Goal: Information Seeking & Learning: Learn about a topic

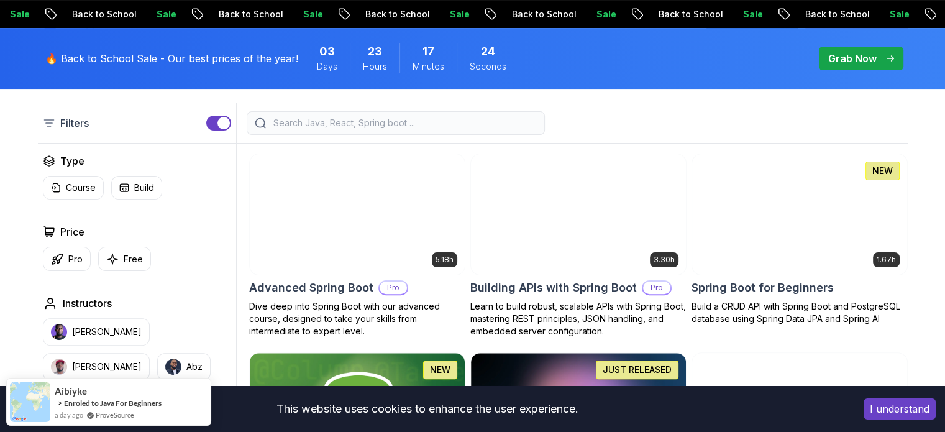
scroll to position [311, 0]
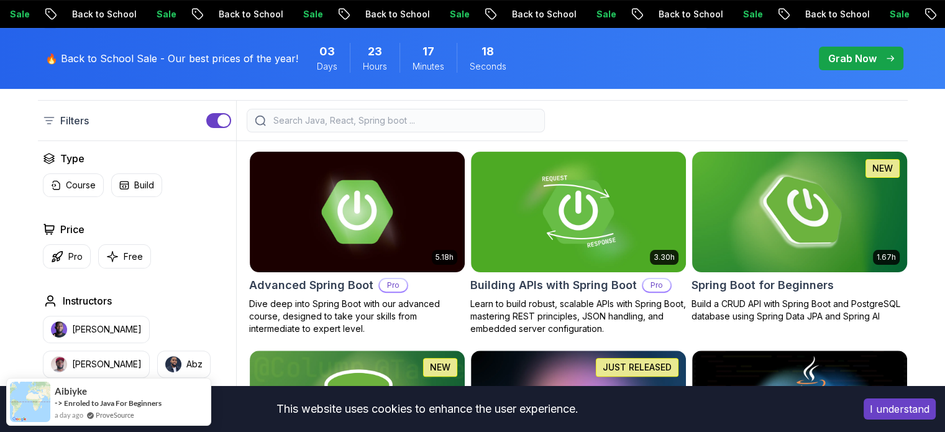
click at [370, 223] on img at bounding box center [800, 212] width 226 height 126
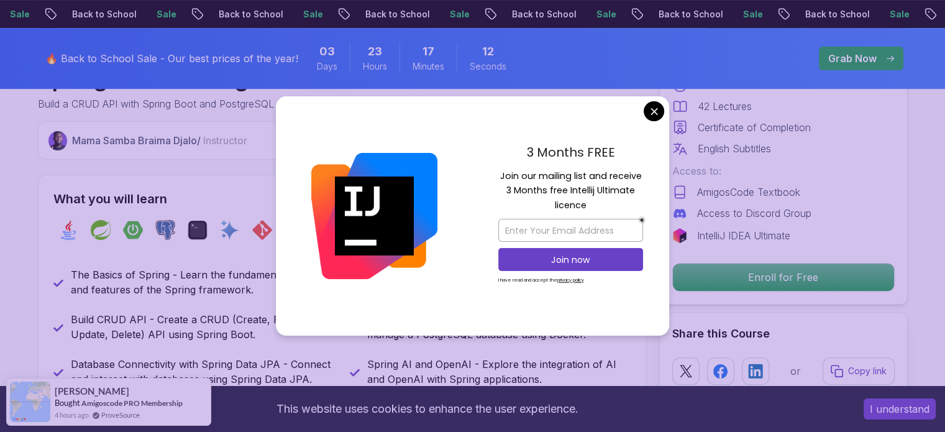
scroll to position [435, 0]
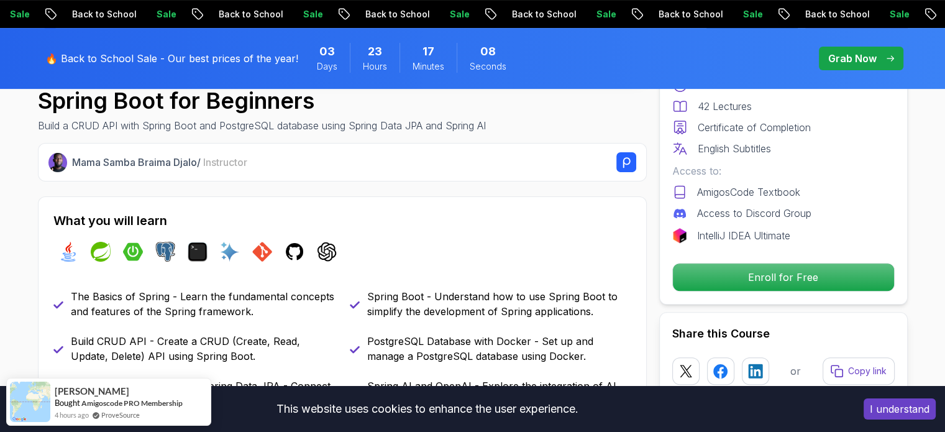
click at [370, 252] on button "I understand" at bounding box center [900, 408] width 72 height 21
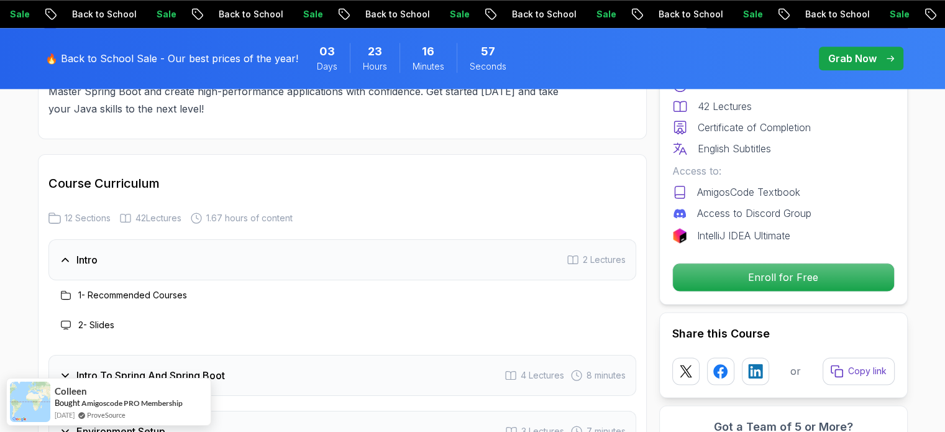
scroll to position [1678, 0]
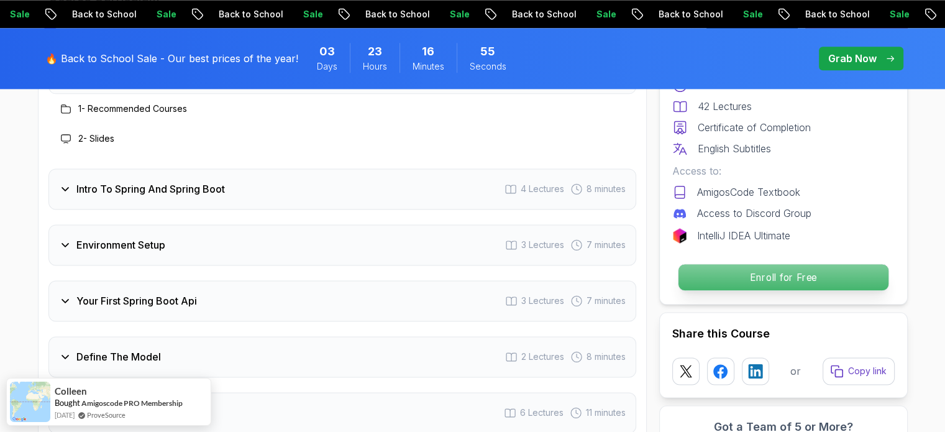
click at [370, 252] on p "Enroll for Free" at bounding box center [783, 277] width 210 height 26
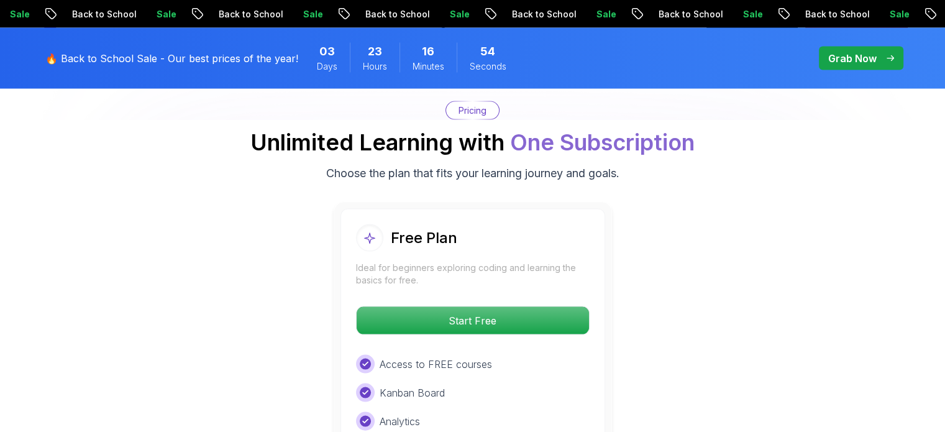
scroll to position [2526, 0]
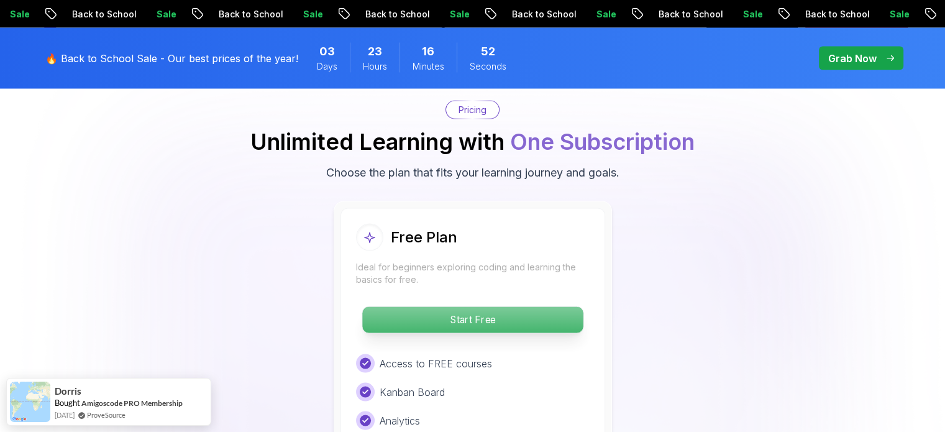
click at [370, 252] on p "Start Free" at bounding box center [472, 320] width 221 height 26
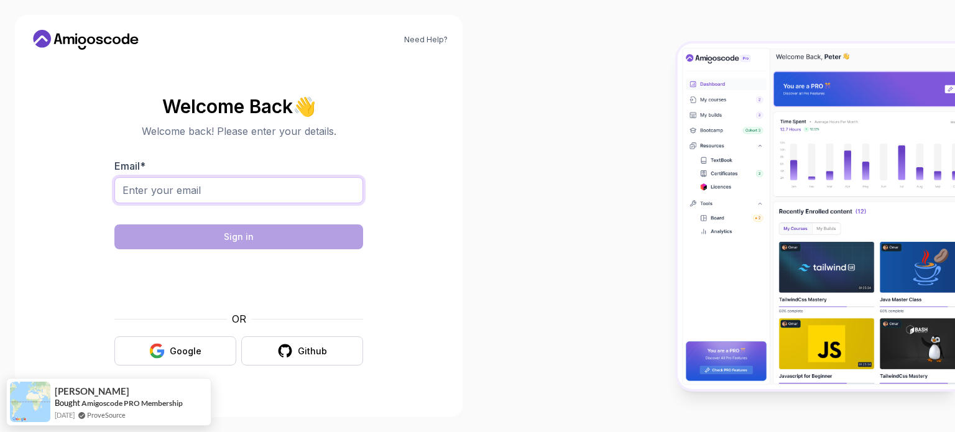
click at [296, 201] on input "Email *" at bounding box center [238, 190] width 249 height 26
type input "sabahmidi2000@gmail.com"
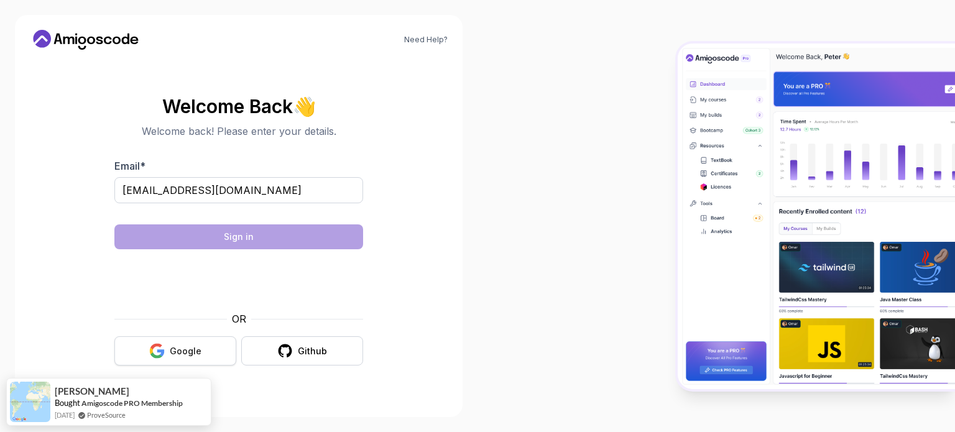
click at [200, 252] on div "Google" at bounding box center [186, 351] width 32 height 12
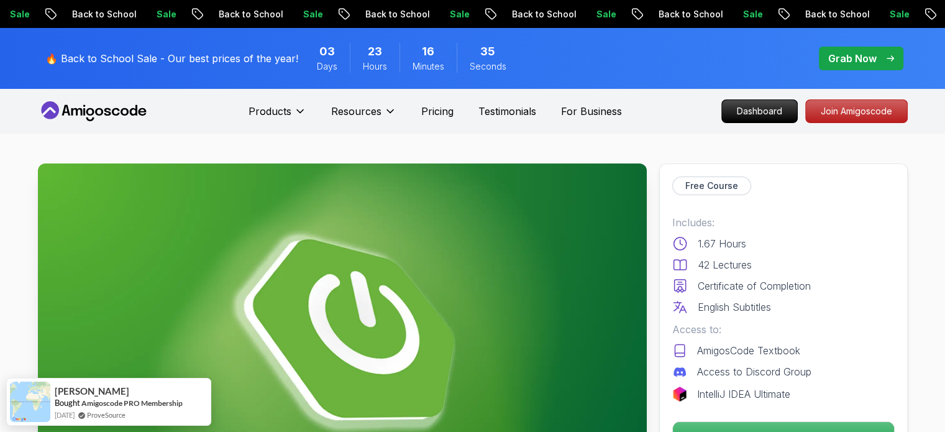
scroll to position [62, 0]
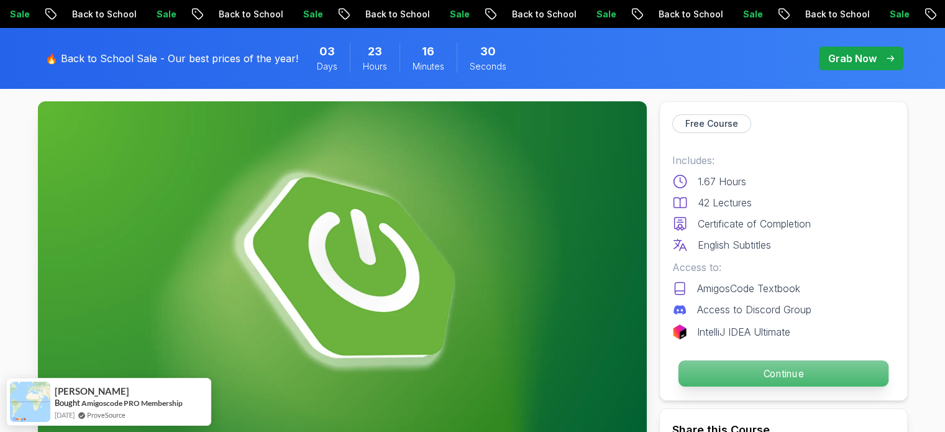
click at [779, 368] on p "Continue" at bounding box center [783, 374] width 210 height 26
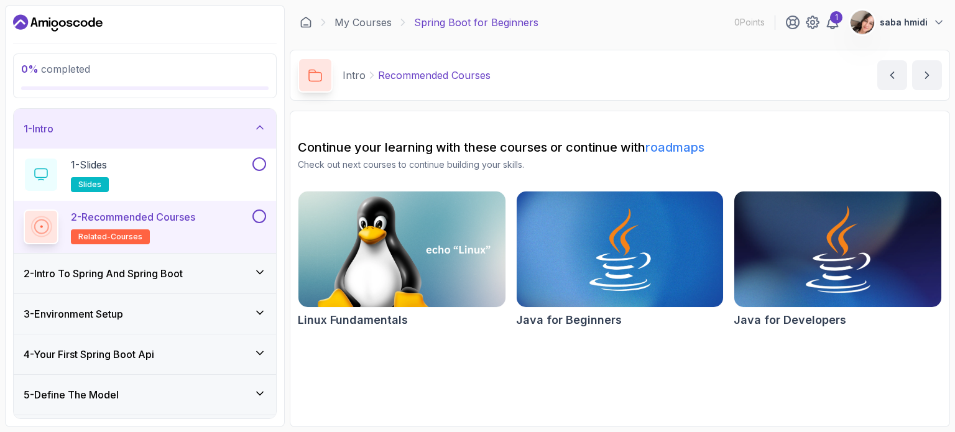
click at [781, 249] on img at bounding box center [837, 249] width 217 height 122
click at [167, 179] on div "1 - Slides slides" at bounding box center [137, 174] width 226 height 35
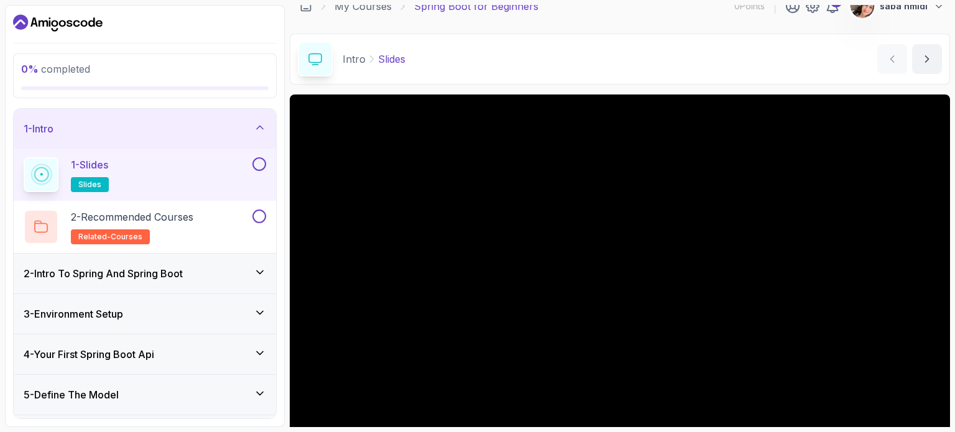
scroll to position [140, 0]
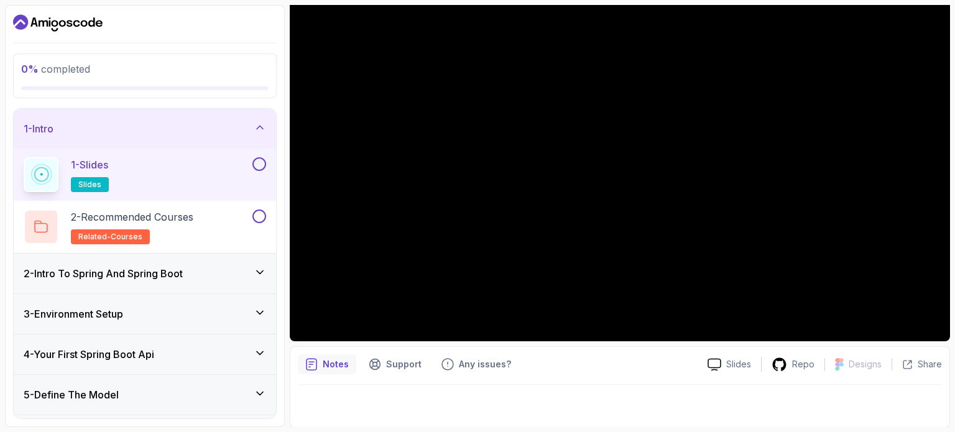
click at [261, 395] on icon at bounding box center [260, 393] width 12 height 12
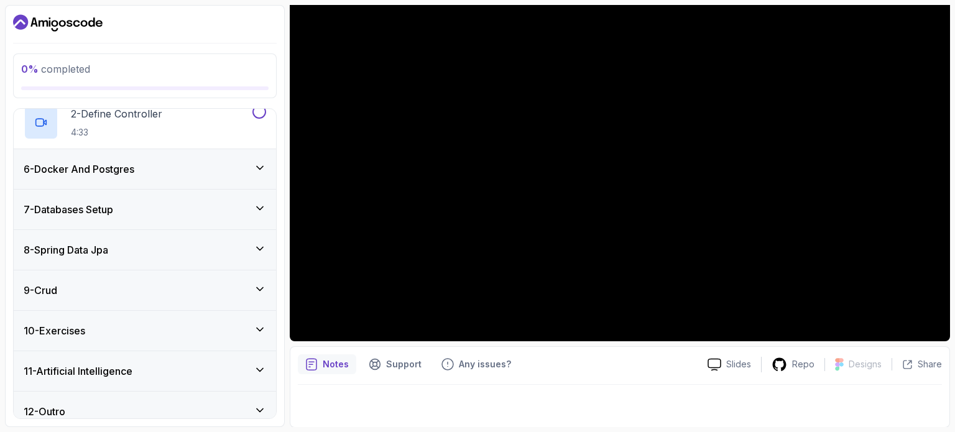
scroll to position [276, 0]
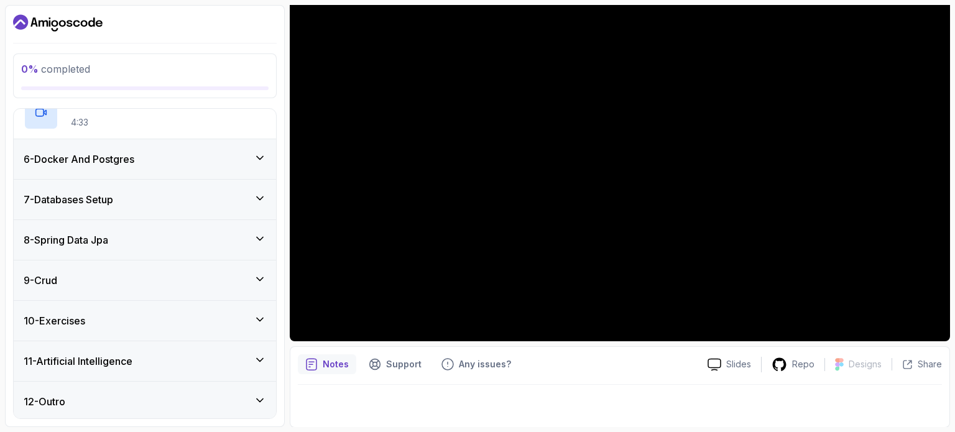
click at [226, 283] on div "9 - Crud" at bounding box center [145, 280] width 242 height 15
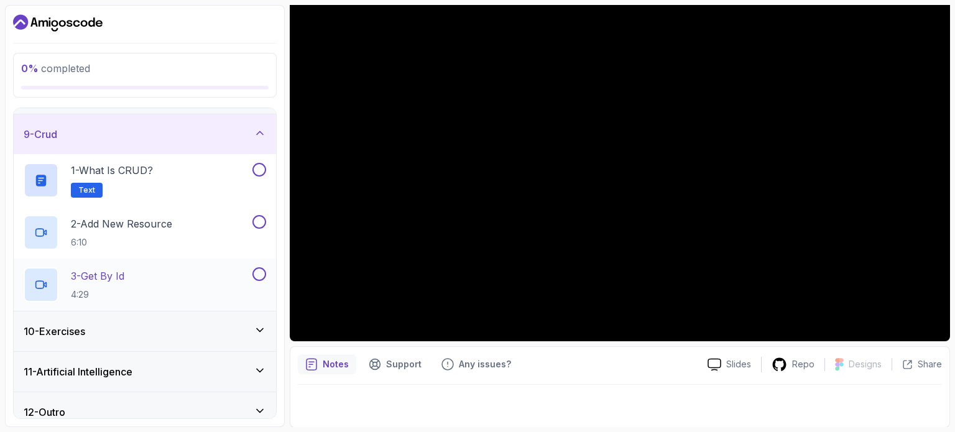
scroll to position [328, 0]
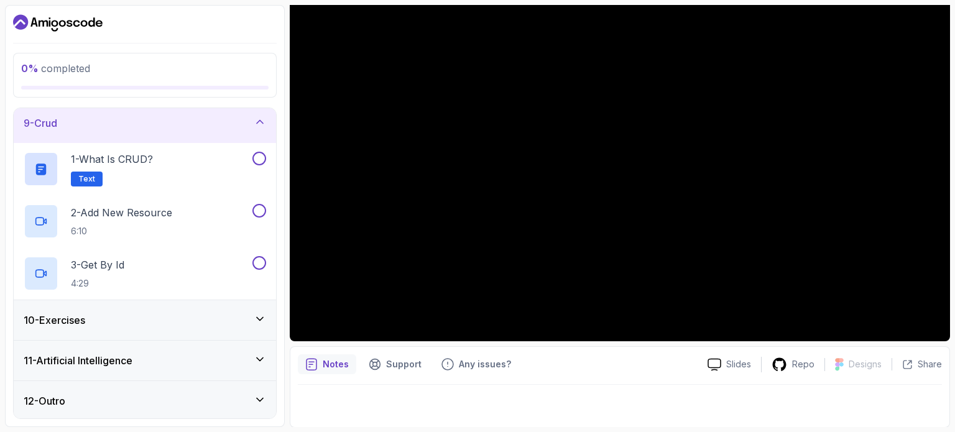
click at [182, 324] on div "10 - Exercises" at bounding box center [145, 320] width 242 height 15
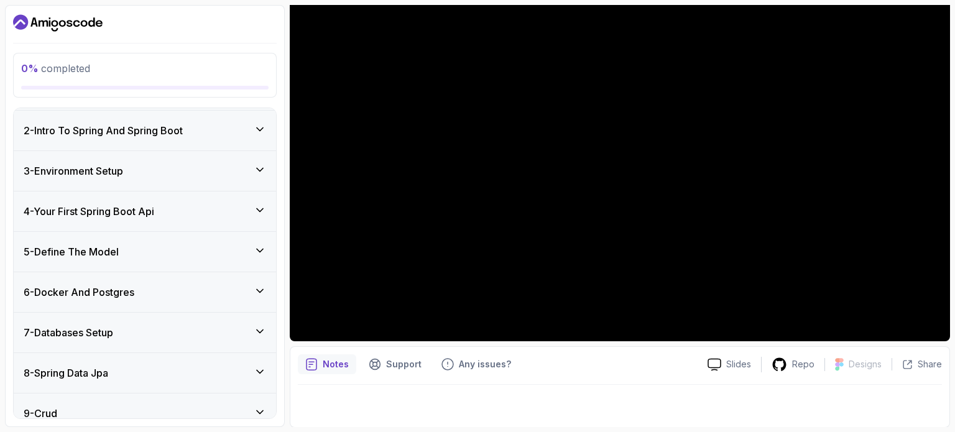
scroll to position [0, 0]
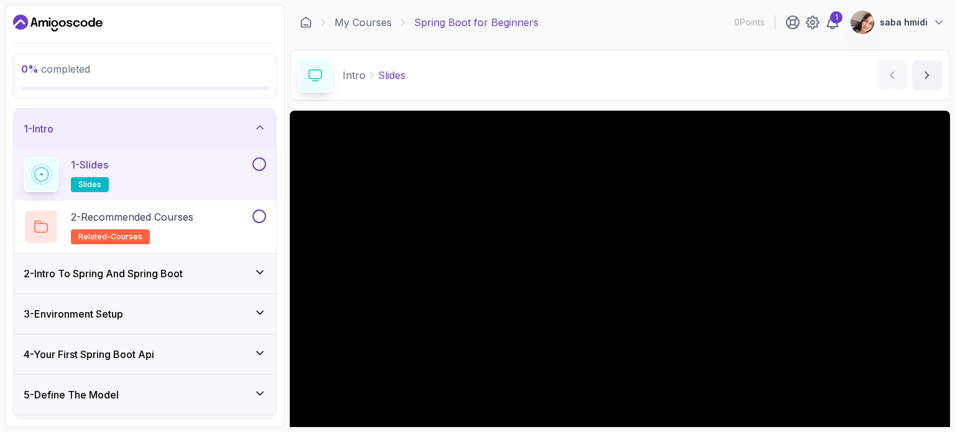
click at [130, 161] on div "1 - Slides slides" at bounding box center [137, 174] width 226 height 35
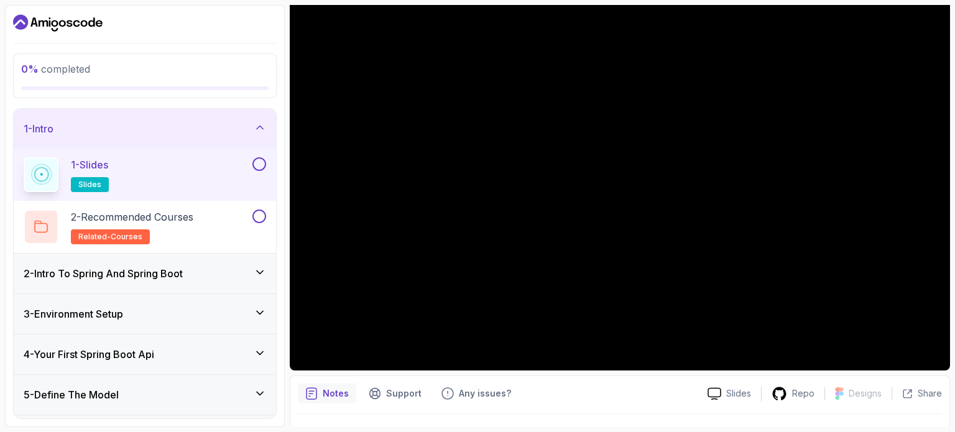
scroll to position [140, 0]
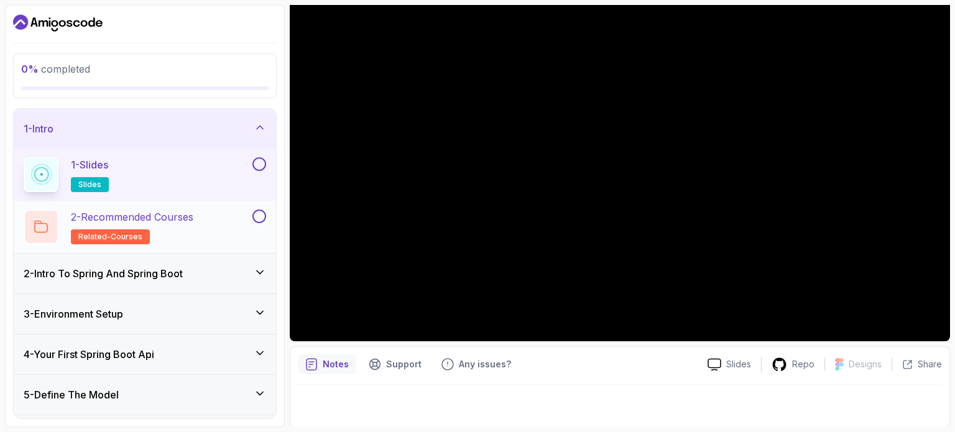
click at [159, 221] on p "2 - Recommended Courses" at bounding box center [132, 216] width 122 height 15
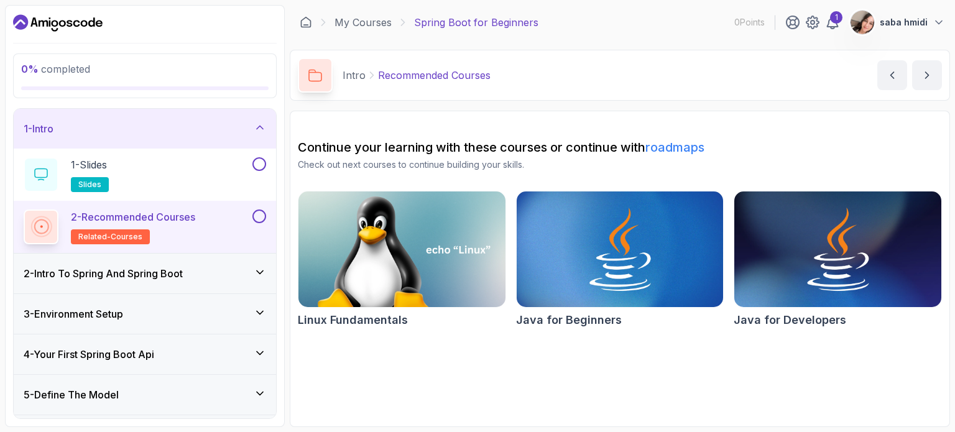
click at [679, 144] on link "roadmaps" at bounding box center [674, 147] width 59 height 15
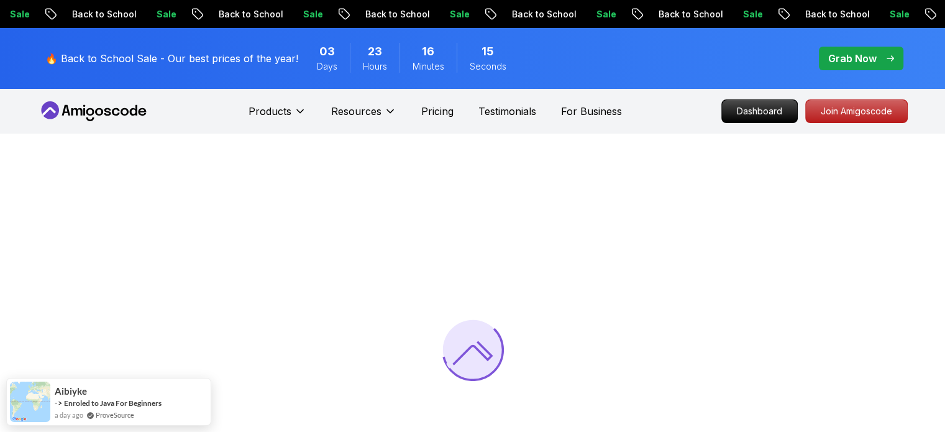
scroll to position [62, 0]
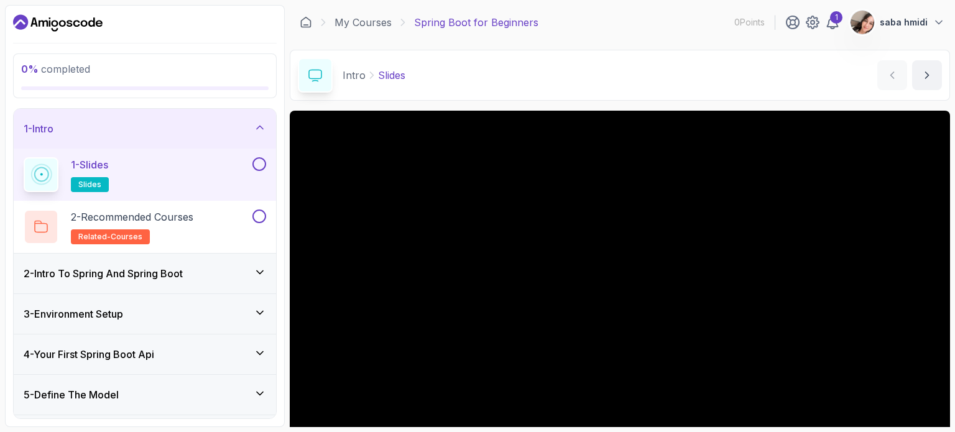
click at [258, 161] on button at bounding box center [259, 164] width 14 height 14
click at [257, 211] on button at bounding box center [259, 216] width 14 height 14
click at [244, 267] on div "2 - Intro To Spring And Spring Boot" at bounding box center [145, 273] width 242 height 15
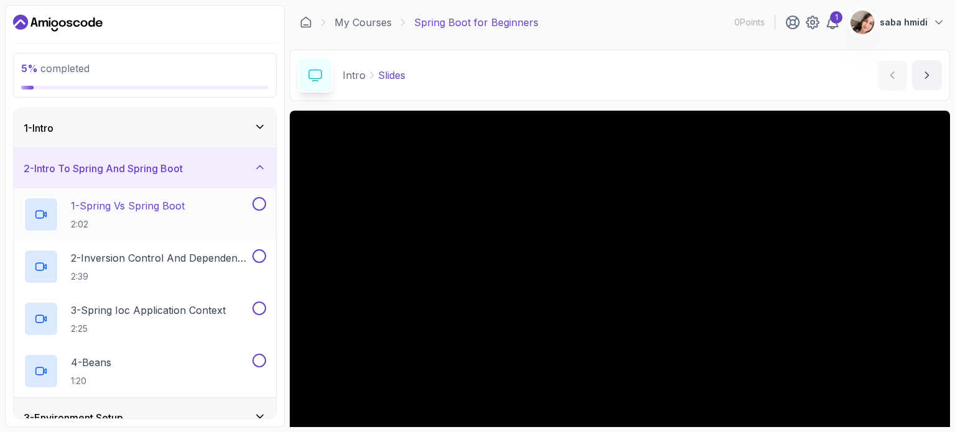
click at [160, 205] on p "1 - Spring Vs Spring Boot" at bounding box center [128, 205] width 114 height 15
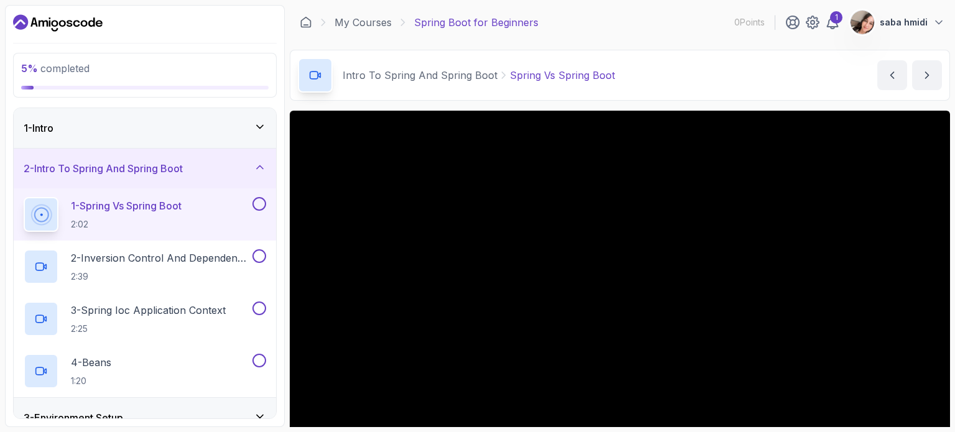
scroll to position [62, 0]
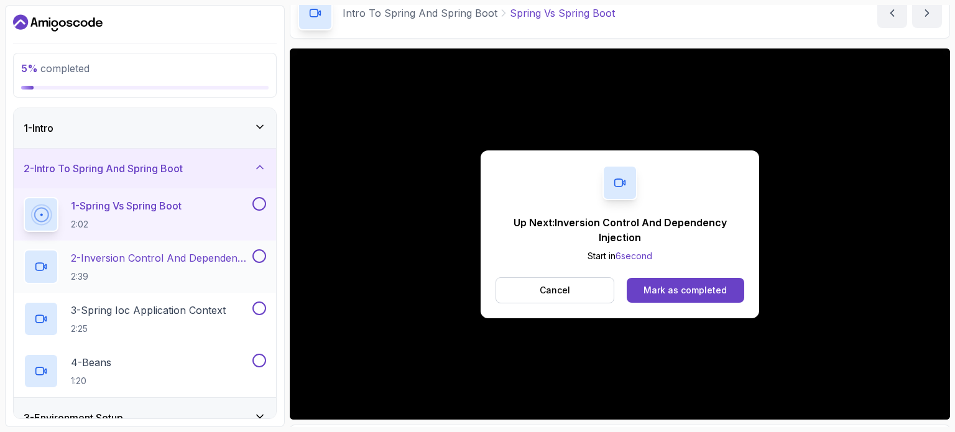
click at [144, 264] on p "2 - Inversion Control And Dependency Injection" at bounding box center [160, 257] width 179 height 15
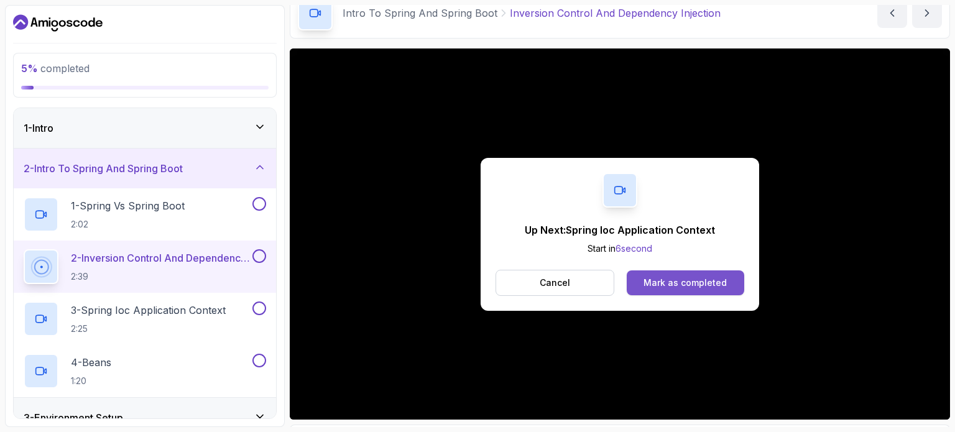
click at [687, 277] on div "Mark as completed" at bounding box center [684, 283] width 83 height 12
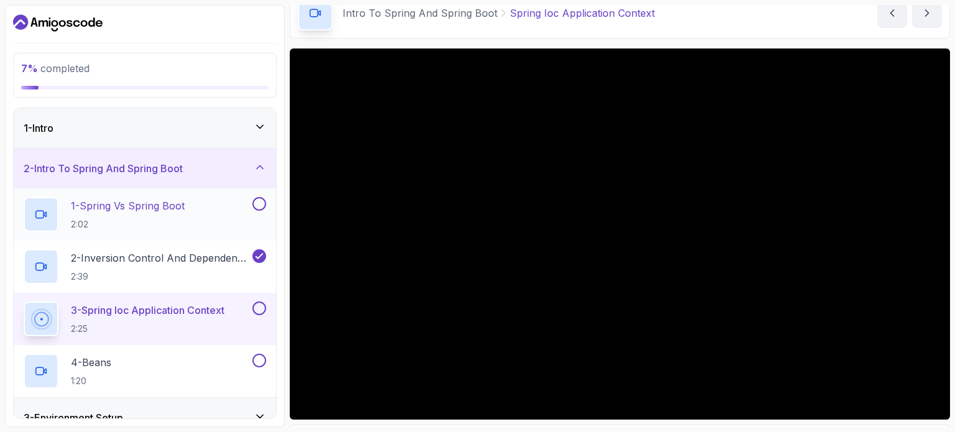
click at [259, 206] on button at bounding box center [259, 204] width 14 height 14
